Goal: Transaction & Acquisition: Download file/media

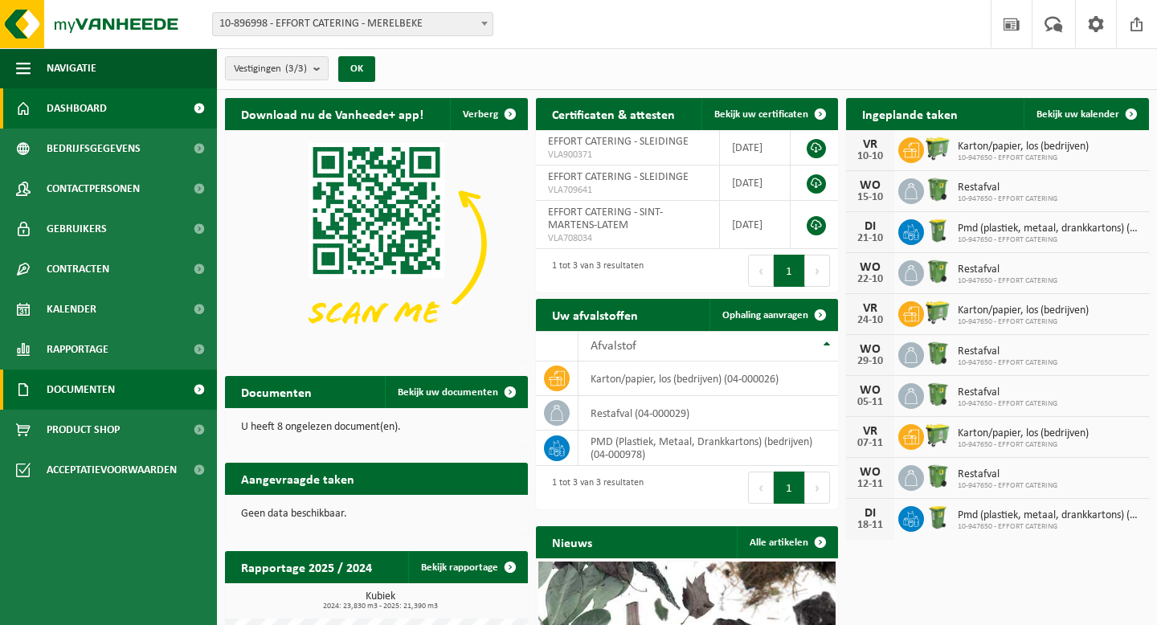
click at [97, 379] on span "Documenten" at bounding box center [81, 390] width 68 height 40
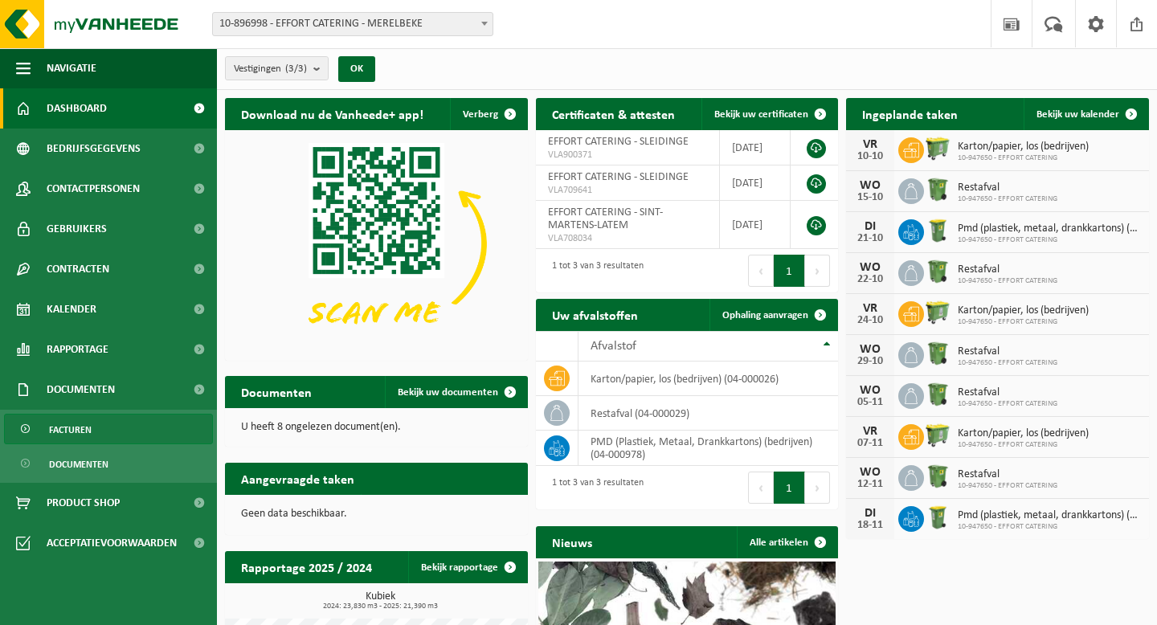
click at [92, 419] on link "Facturen" at bounding box center [108, 429] width 209 height 31
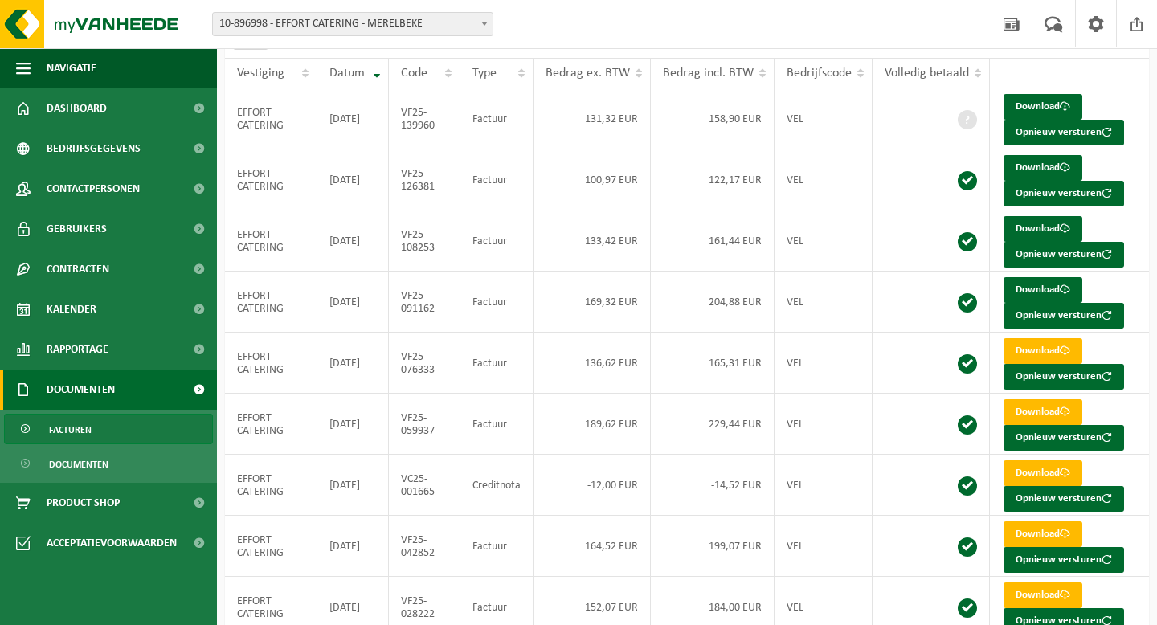
scroll to position [148, 0]
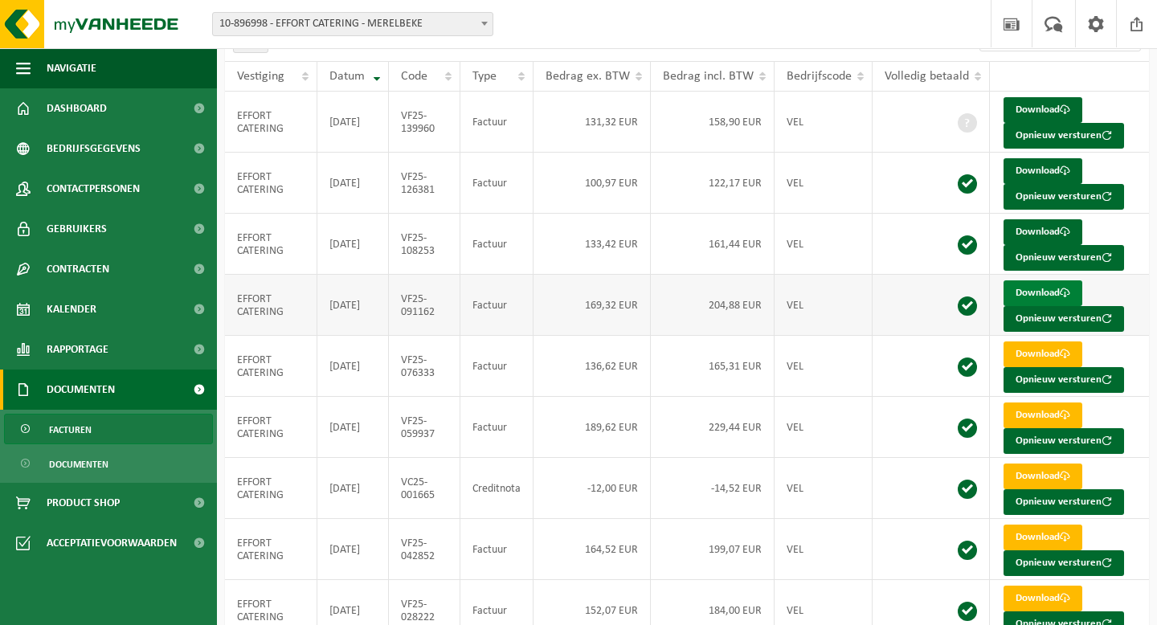
click at [1037, 299] on link "Download" at bounding box center [1043, 293] width 79 height 26
click at [1024, 231] on link "Download" at bounding box center [1043, 232] width 79 height 26
click at [1019, 170] on link "Download" at bounding box center [1043, 171] width 79 height 26
